Goal: Information Seeking & Learning: Learn about a topic

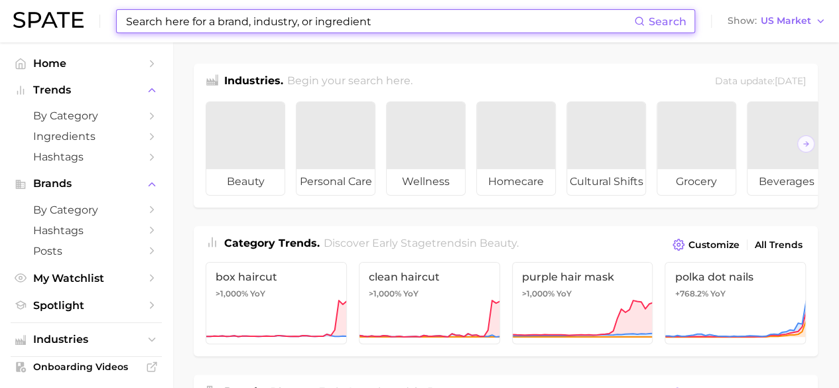
click at [272, 26] on input at bounding box center [379, 21] width 509 height 23
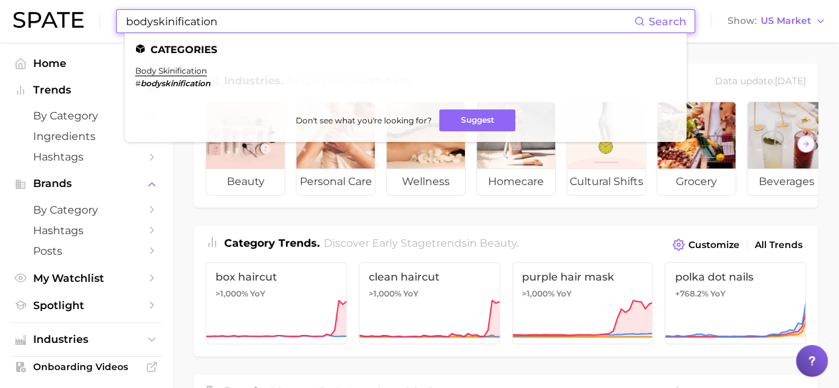
type input "bodyskinification"
click at [201, 77] on li "body skinification # bodyskinification" at bounding box center [172, 77] width 75 height 23
click at [196, 69] on link "body skinification" at bounding box center [171, 71] width 72 height 10
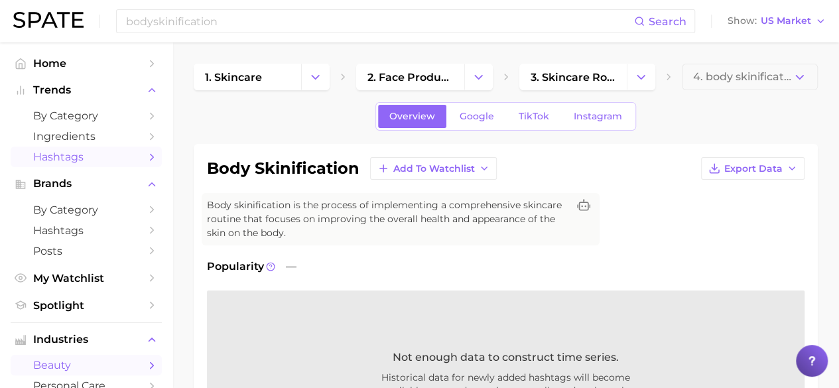
click at [126, 154] on span "Hashtags" at bounding box center [86, 157] width 106 height 13
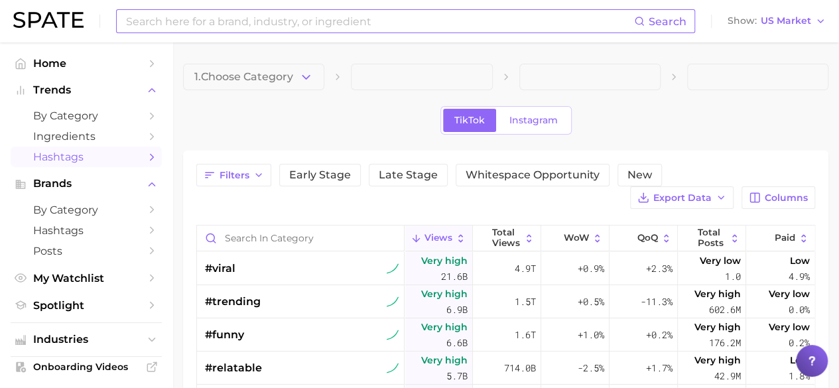
click at [171, 31] on input at bounding box center [379, 21] width 509 height 23
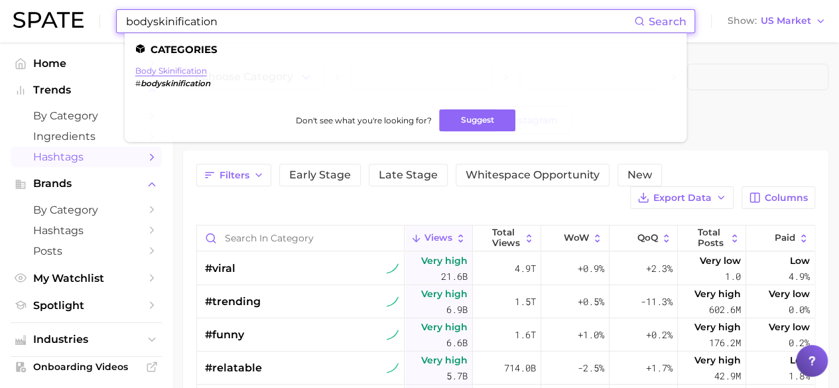
type input "bodyskinification"
click at [193, 72] on link "body skinification" at bounding box center [171, 71] width 72 height 10
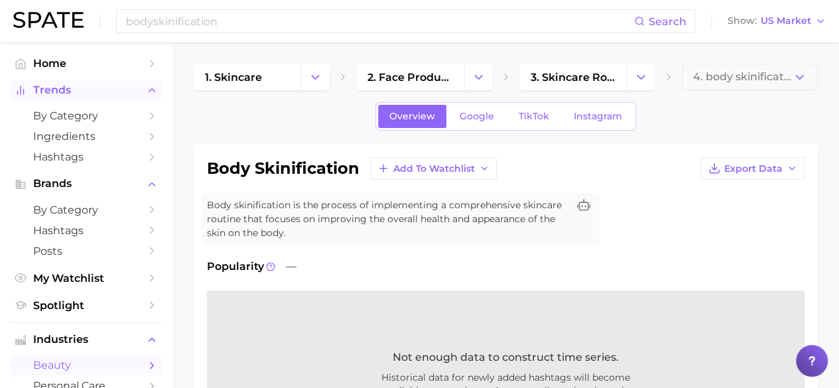
click at [121, 83] on button "Trends" at bounding box center [86, 90] width 151 height 20
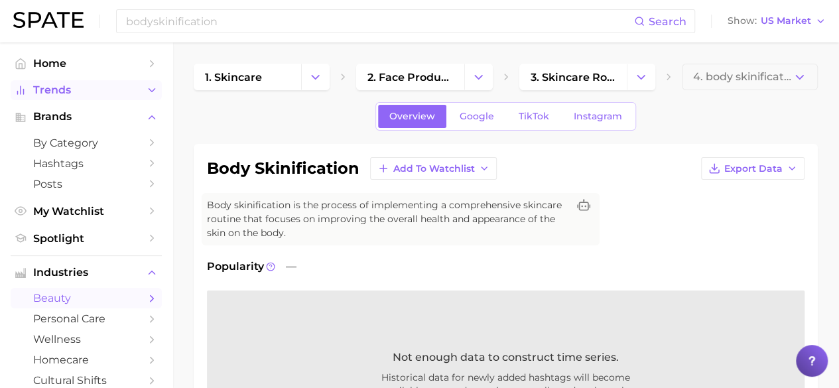
click at [121, 83] on button "Trends" at bounding box center [86, 90] width 151 height 20
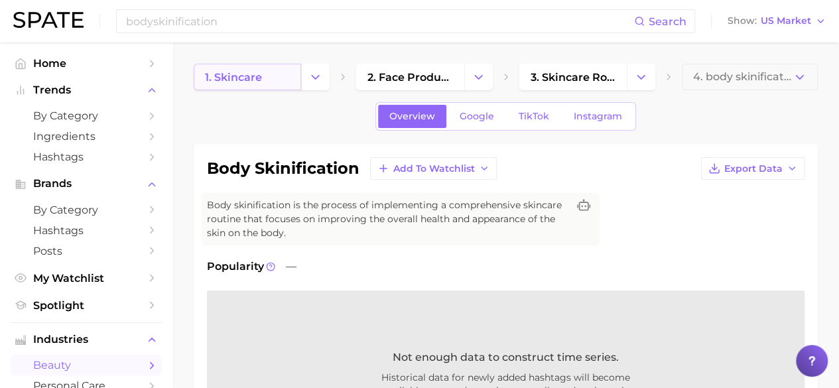
click at [276, 76] on link "1. skincare" at bounding box center [247, 77] width 107 height 27
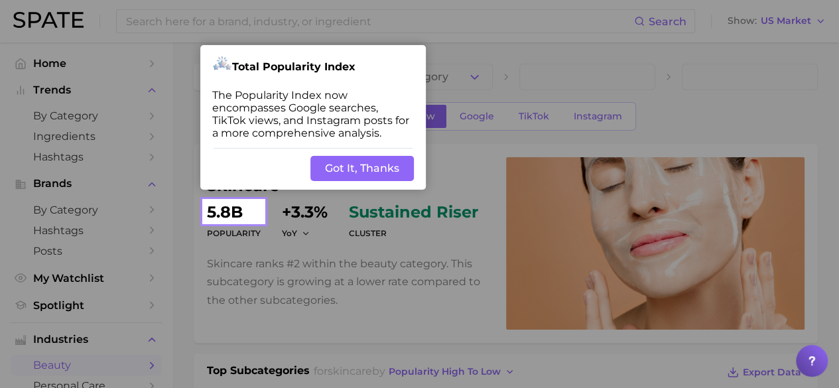
click at [356, 168] on button "Got It, Thanks" at bounding box center [361, 168] width 103 height 25
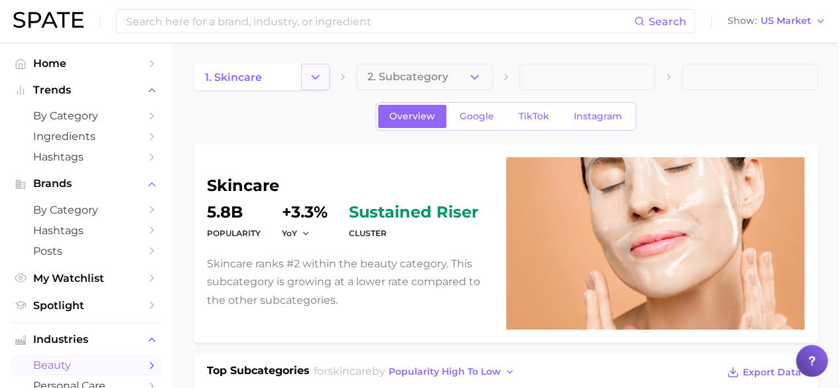
click at [322, 88] on button "Change Category" at bounding box center [315, 77] width 29 height 27
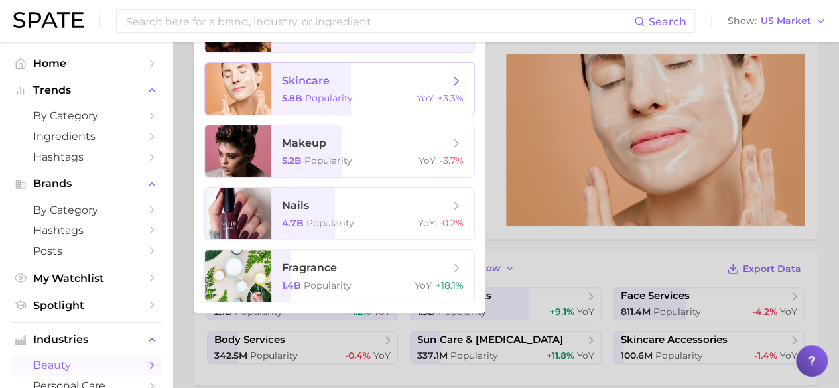
scroll to position [104, 0]
click at [296, 88] on span "skincare 5.8b Popularity YoY : +3.3%" at bounding box center [372, 88] width 203 height 52
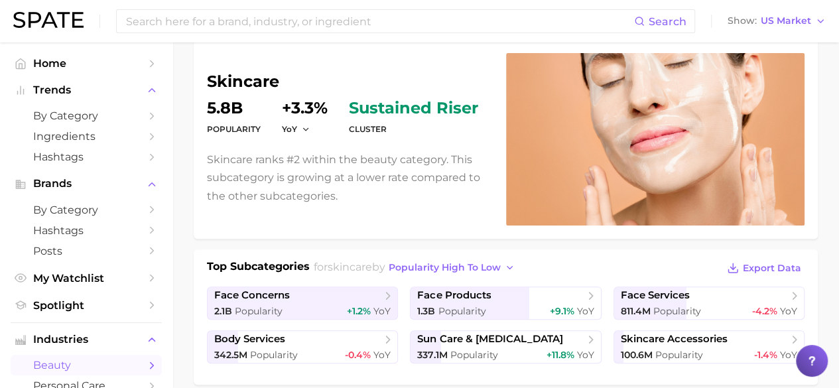
scroll to position [0, 0]
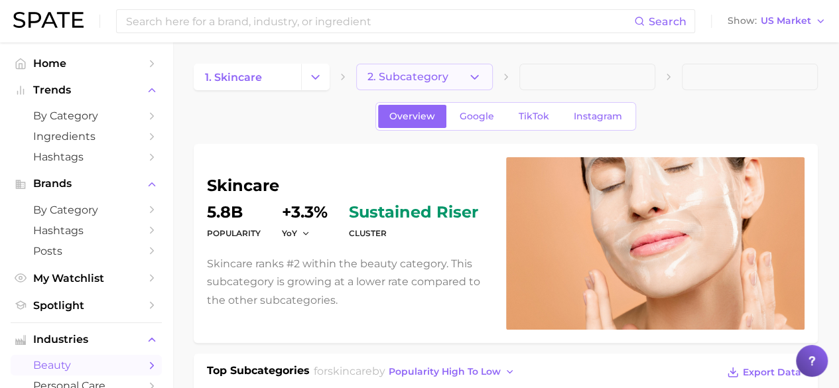
click at [466, 74] on button "2. Subcategory" at bounding box center [424, 77] width 136 height 27
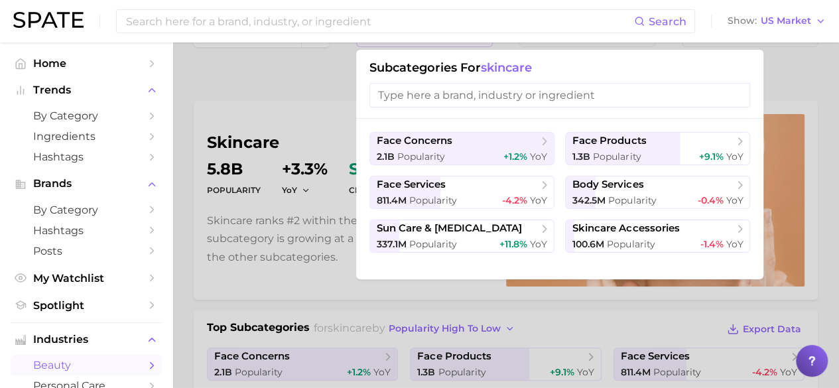
scroll to position [42, 0]
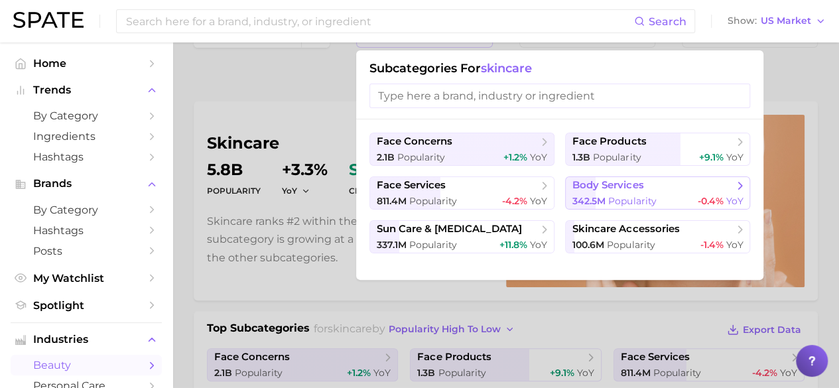
click at [683, 190] on span "body services" at bounding box center [652, 185] width 161 height 13
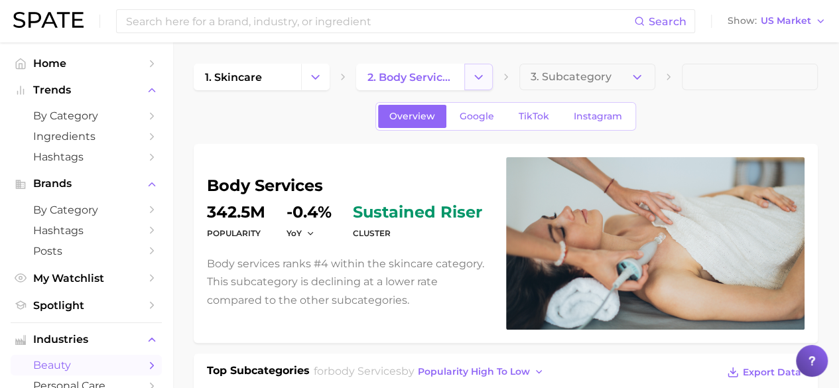
click at [475, 82] on icon "Change Category" at bounding box center [478, 77] width 14 height 14
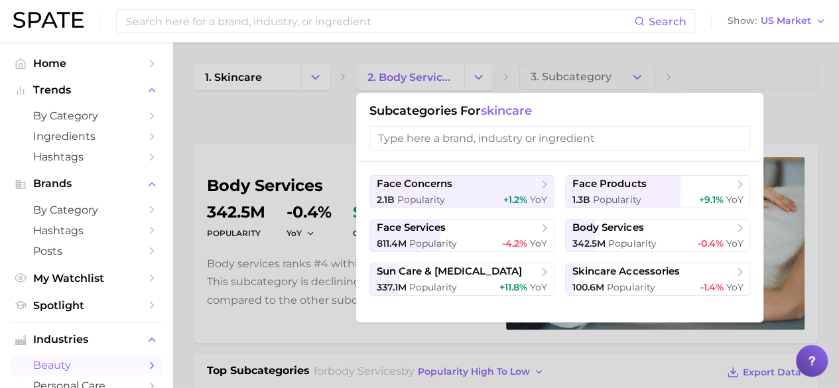
click at [438, 141] on input "search" at bounding box center [559, 138] width 381 height 25
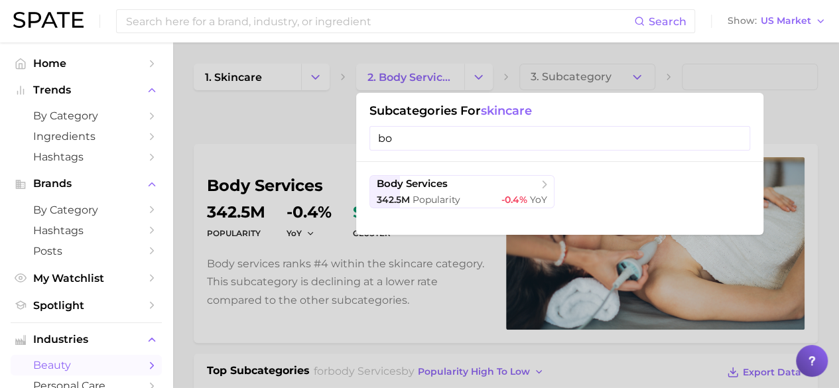
type input "b"
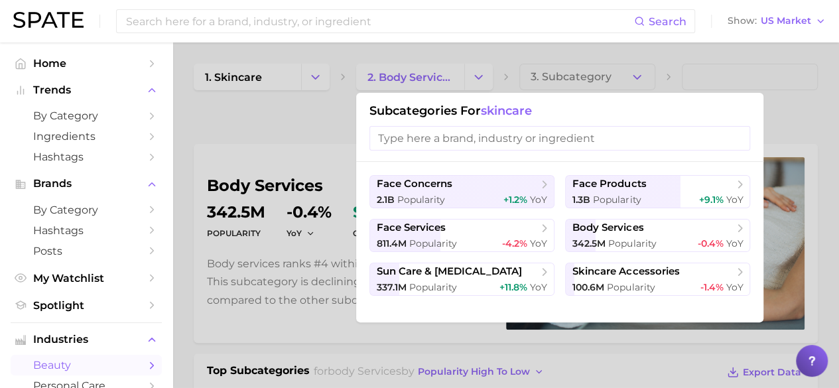
click at [532, 81] on div at bounding box center [419, 194] width 839 height 388
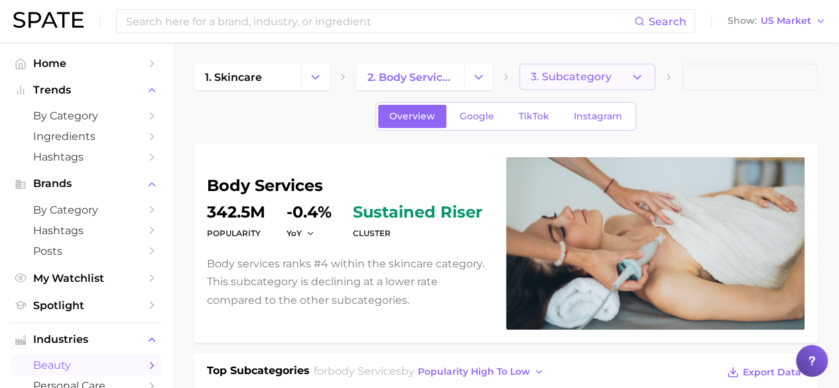
click at [543, 71] on span "3. Subcategory" at bounding box center [570, 77] width 81 height 12
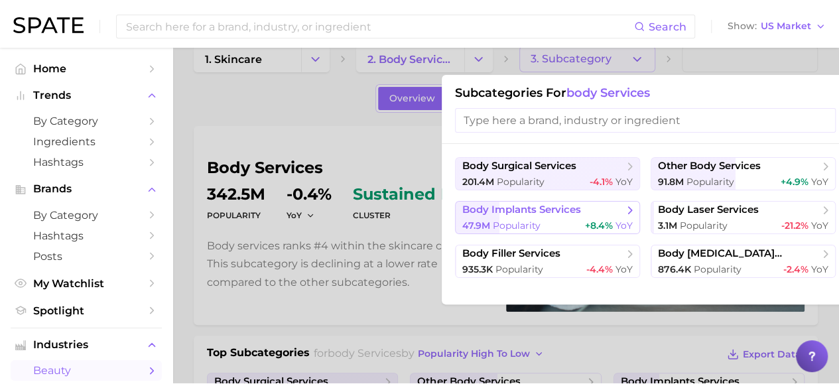
scroll to position [25, 0]
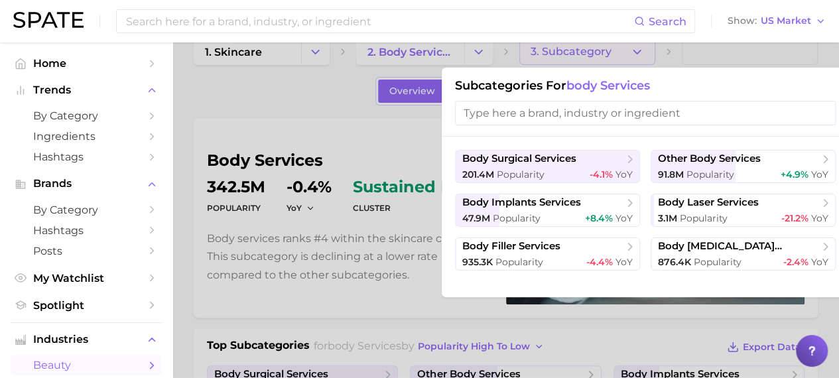
click at [563, 60] on div at bounding box center [419, 189] width 839 height 378
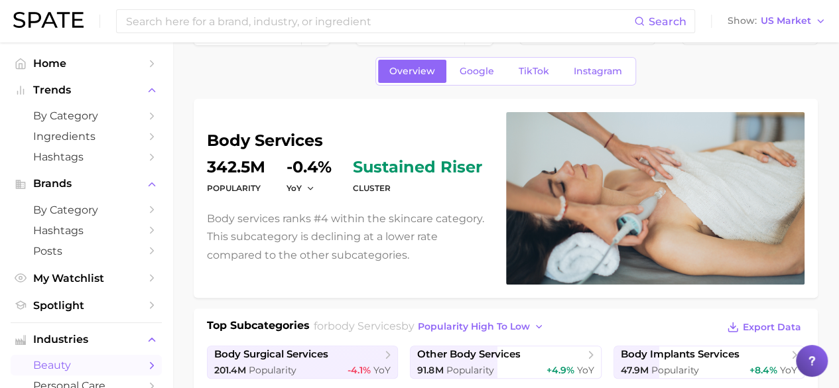
scroll to position [0, 0]
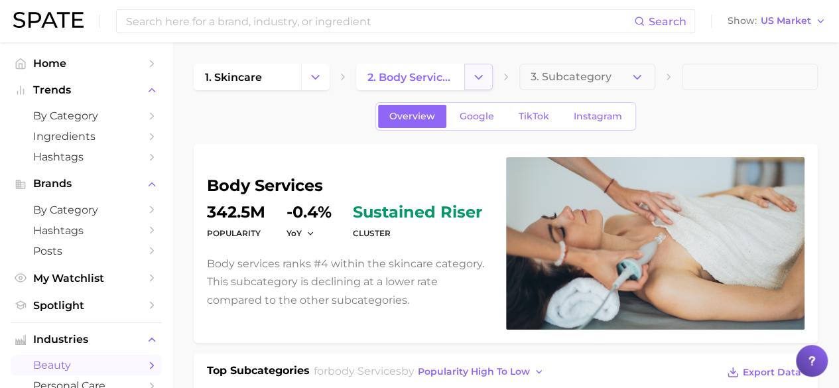
click at [472, 76] on icon "Change Category" at bounding box center [478, 77] width 14 height 14
